Goal: Navigation & Orientation: Find specific page/section

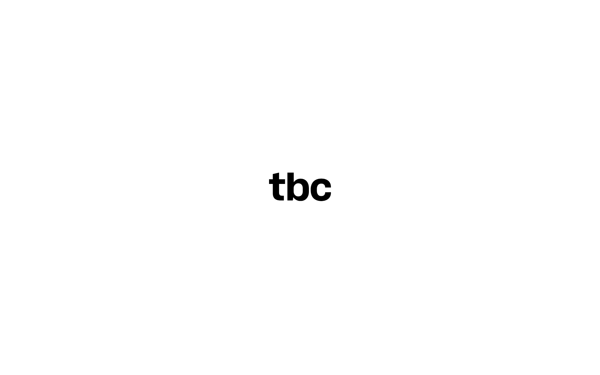
scroll to position [4, 0]
click at [305, 183] on icon at bounding box center [300, 187] width 62 height 29
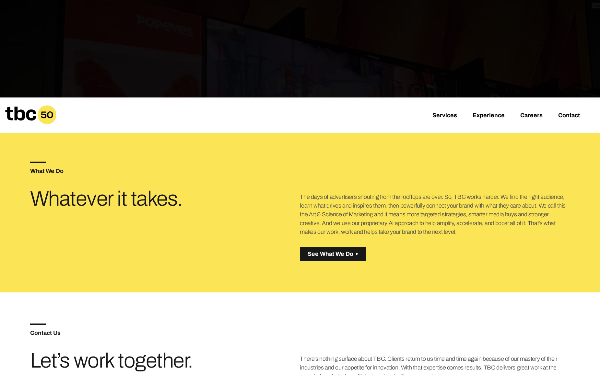
scroll to position [248, 0]
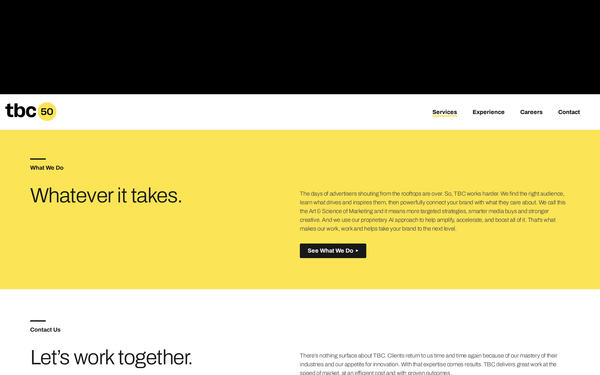
click at [437, 111] on link "Services" at bounding box center [444, 113] width 25 height 8
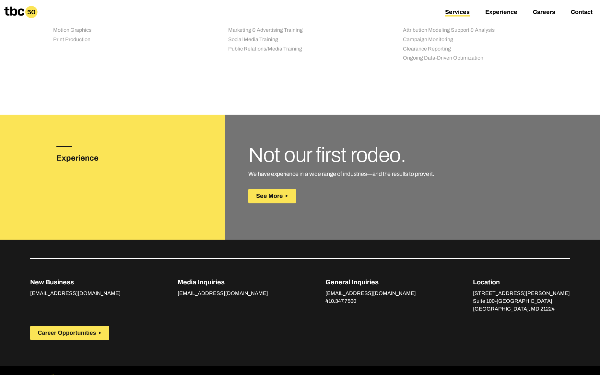
scroll to position [841, 0]
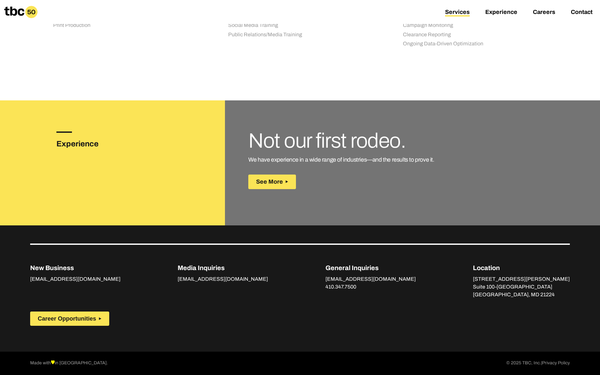
click at [32, 10] on icon at bounding box center [32, 12] width 8 height 5
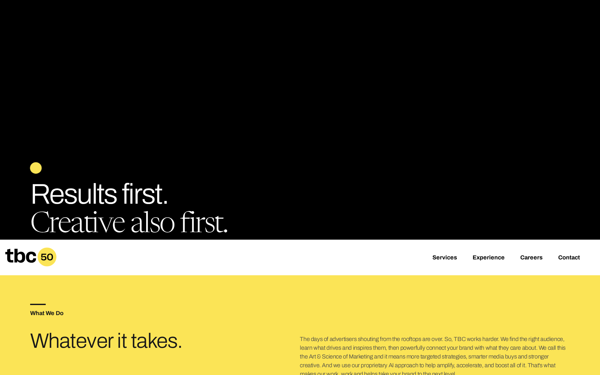
scroll to position [273, 0]
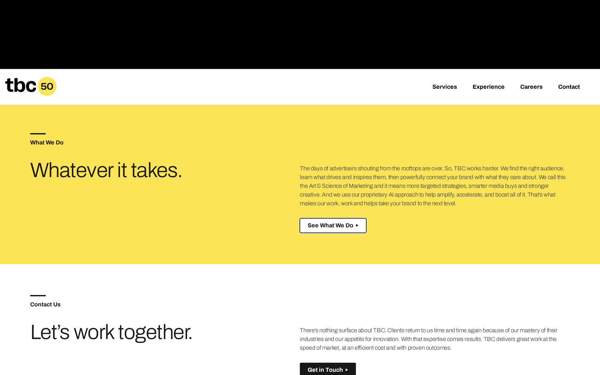
click at [319, 228] on span "See What We Do" at bounding box center [331, 225] width 46 height 7
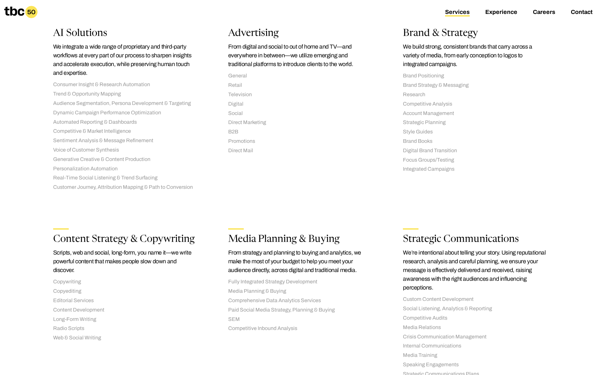
scroll to position [228, 0]
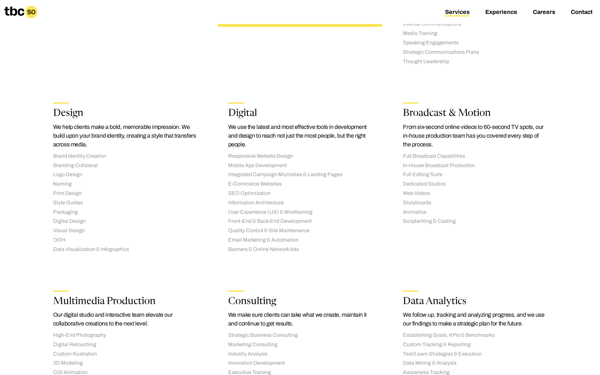
click at [287, 244] on ul "Responsive Website Design Mobile App Development Integrated Campaign Microsites…" at bounding box center [300, 203] width 144 height 100
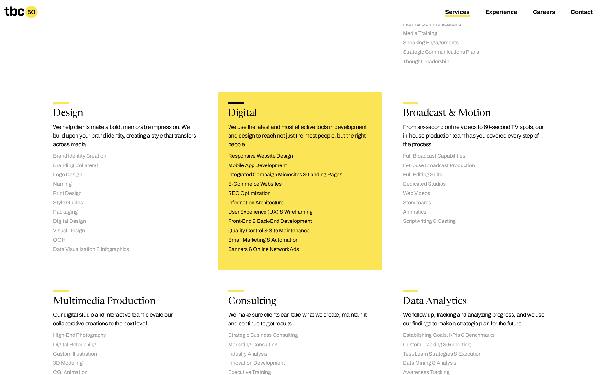
scroll to position [841, 0]
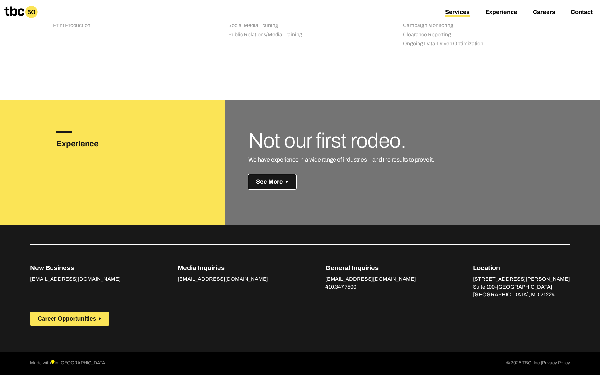
click at [262, 187] on button "See More" at bounding box center [272, 182] width 48 height 15
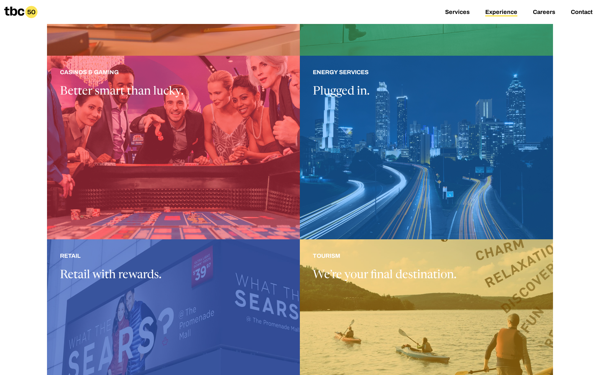
scroll to position [302, 0]
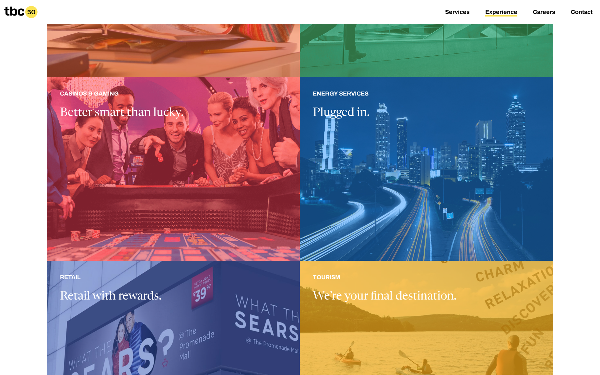
click at [331, 293] on div at bounding box center [426, 353] width 253 height 184
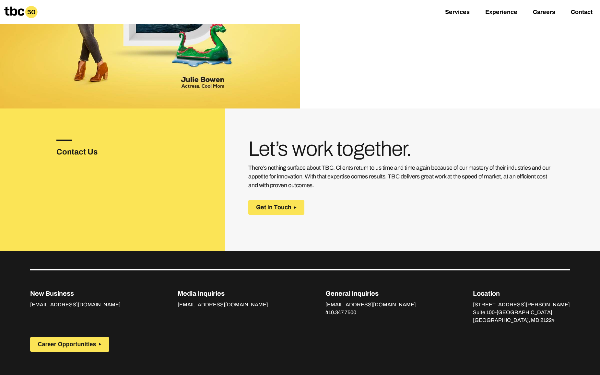
scroll to position [982, 0]
